Goal: Transaction & Acquisition: Purchase product/service

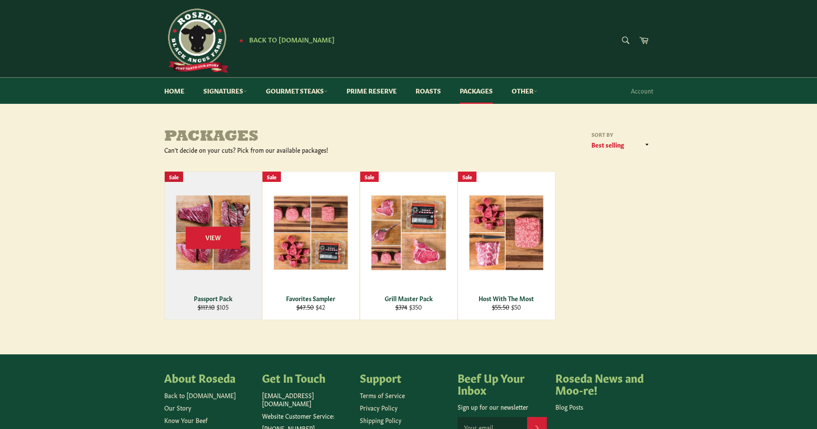
click at [212, 290] on div "View" at bounding box center [213, 245] width 97 height 148
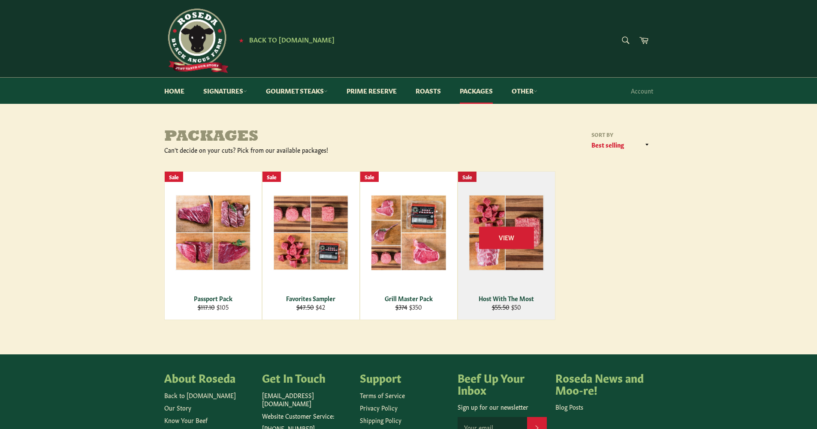
click at [512, 295] on div "Host With The Most" at bounding box center [506, 298] width 86 height 8
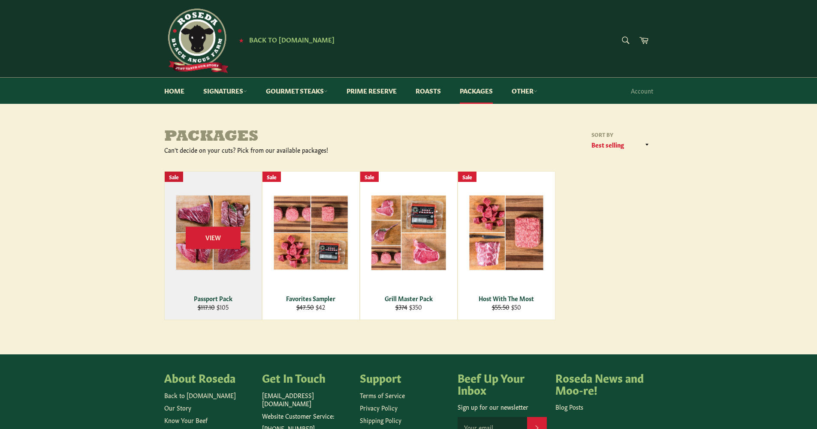
click at [220, 292] on div "View" at bounding box center [213, 245] width 97 height 148
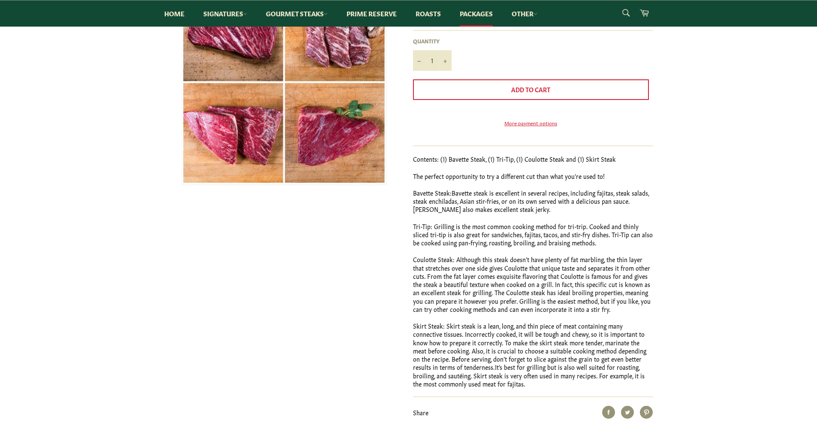
scroll to position [47, 0]
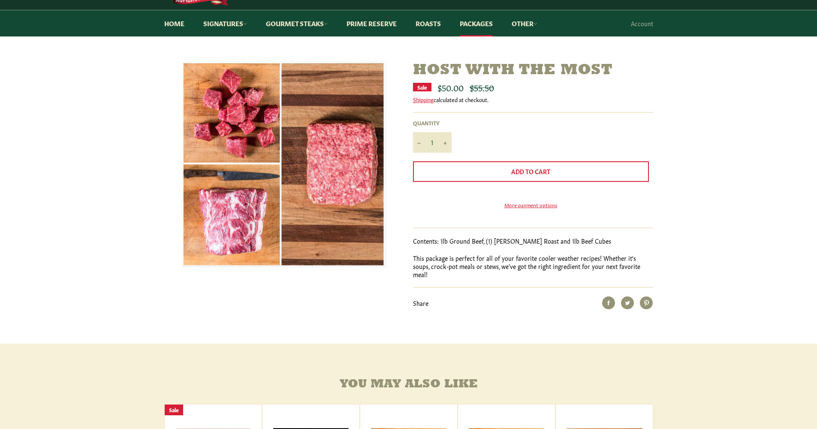
scroll to position [66, 0]
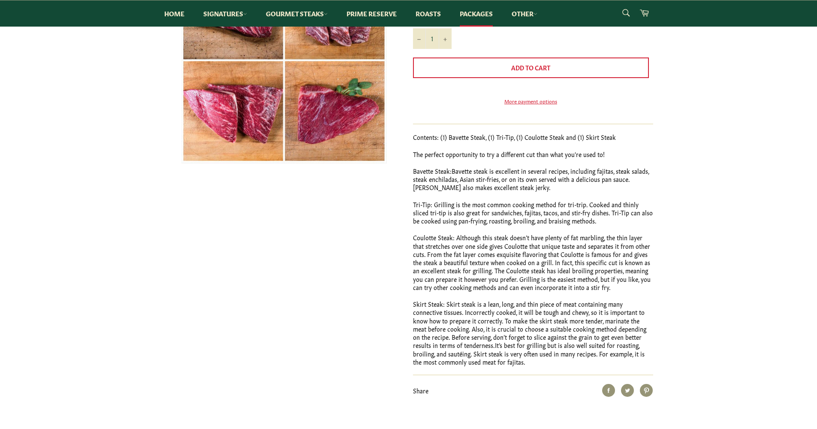
scroll to position [25, 0]
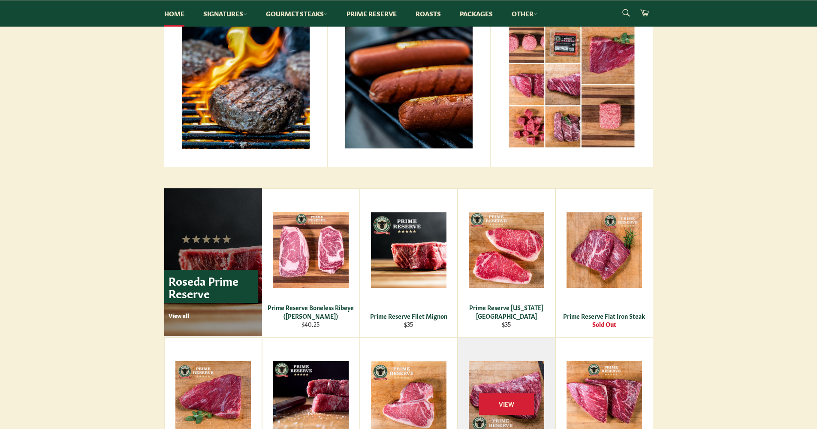
scroll to position [296, 0]
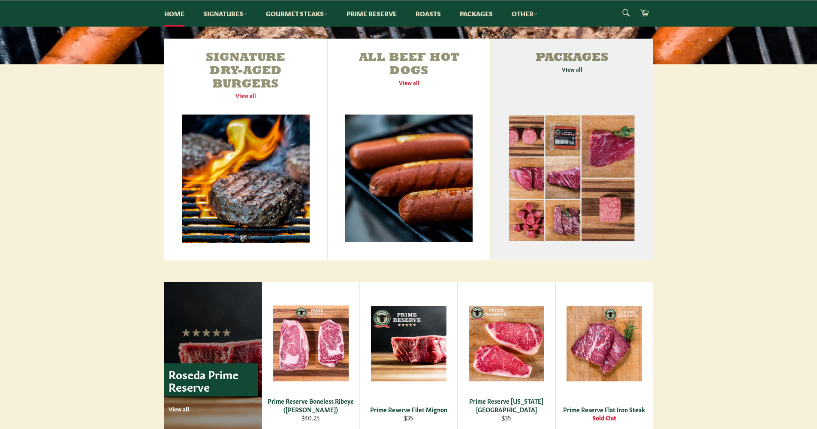
click at [572, 64] on link "Packages View all" at bounding box center [571, 150] width 162 height 222
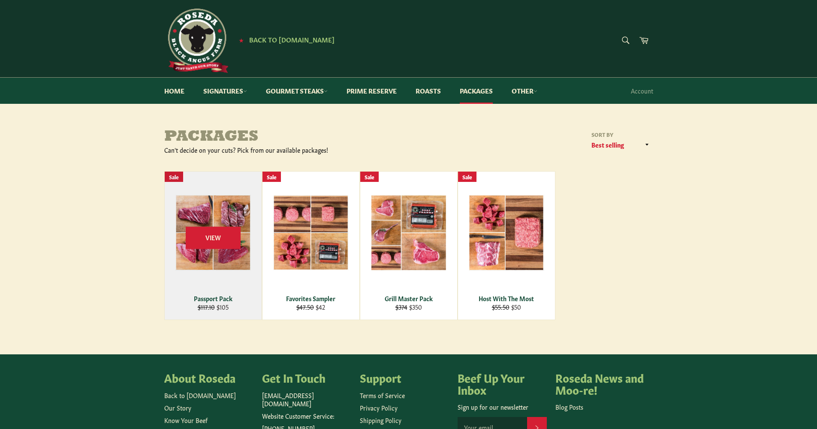
click at [239, 296] on div "Passport Pack" at bounding box center [213, 298] width 86 height 8
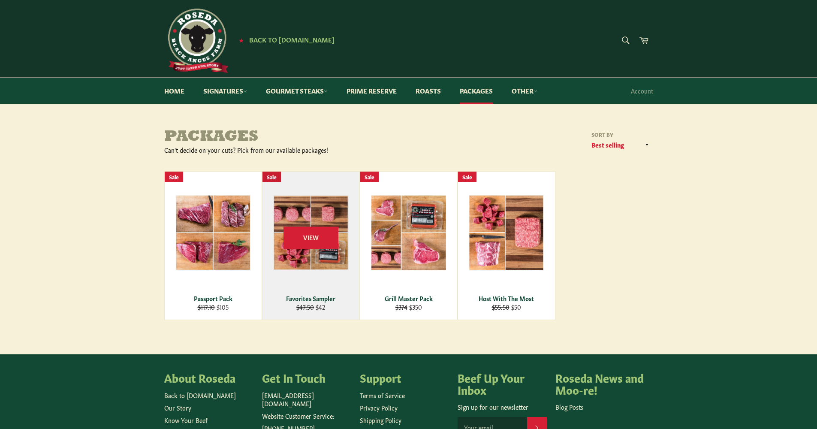
click at [318, 289] on div "View" at bounding box center [310, 245] width 97 height 148
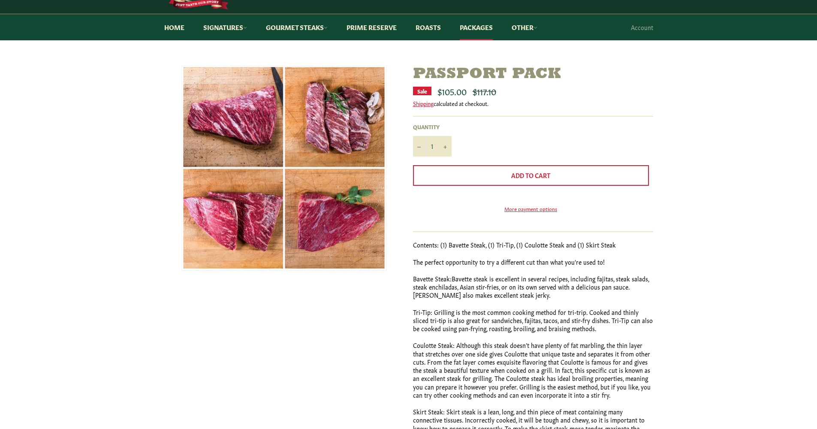
scroll to position [74, 0]
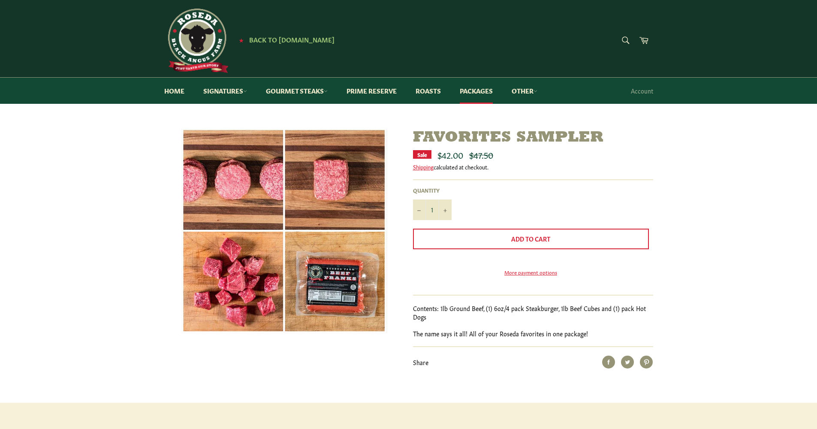
scroll to position [2, 0]
